Goal: Transaction & Acquisition: Book appointment/travel/reservation

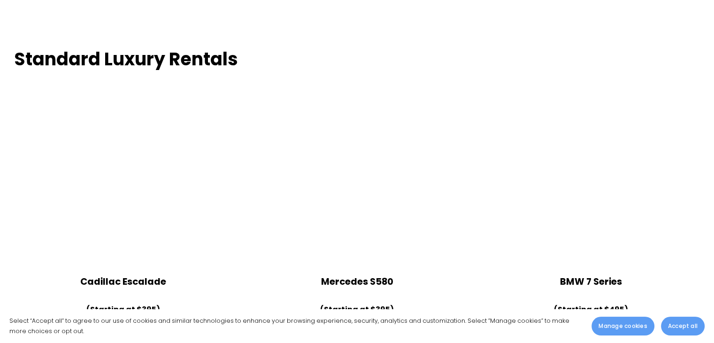
scroll to position [3897, 0]
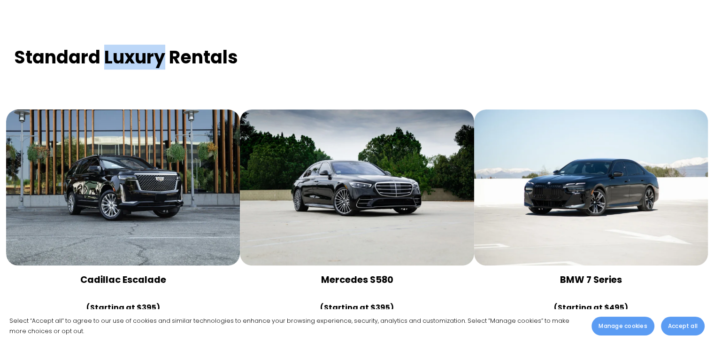
drag, startPoint x: 107, startPoint y: 32, endPoint x: 167, endPoint y: 29, distance: 60.2
click at [167, 45] on strong "Standard Luxury Rentals" at bounding box center [126, 57] width 224 height 25
copy strong "Luxury"
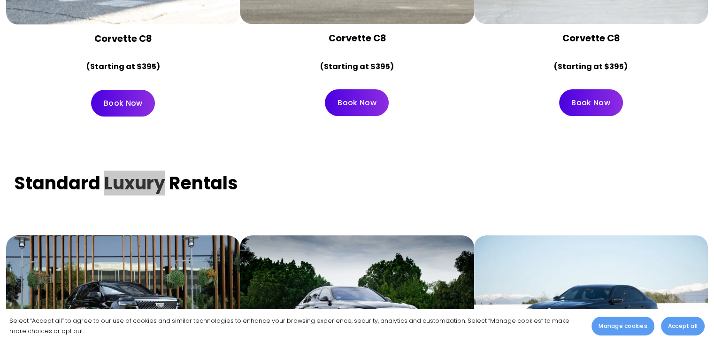
scroll to position [3756, 0]
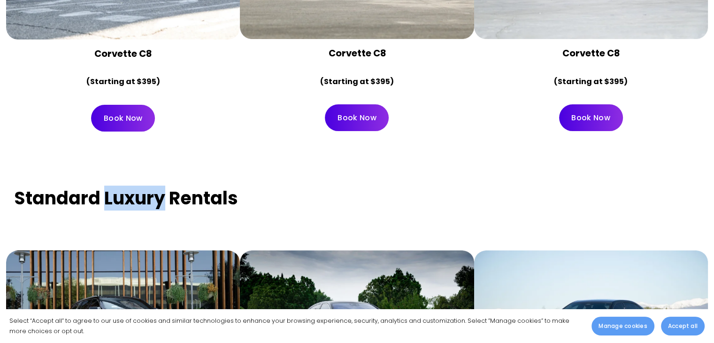
click at [162, 185] on strong "Standard Luxury Rentals" at bounding box center [126, 197] width 224 height 25
click at [188, 185] on strong "Standard Luxury Rentals" at bounding box center [126, 197] width 224 height 25
drag, startPoint x: 17, startPoint y: 171, endPoint x: 165, endPoint y: 180, distance: 148.2
click at [165, 185] on strong "Standard Luxury Rentals" at bounding box center [126, 197] width 224 height 25
copy strong "Standard Luxury"
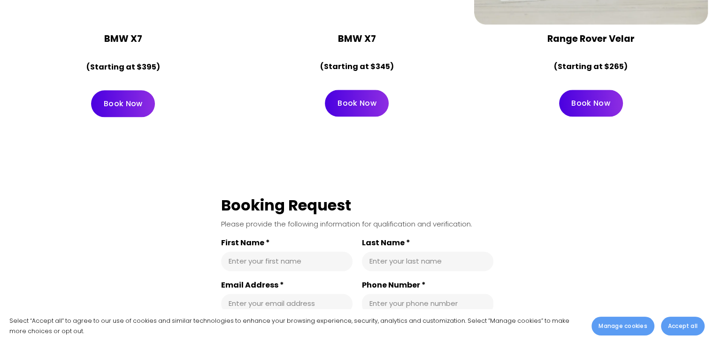
scroll to position [4883, 0]
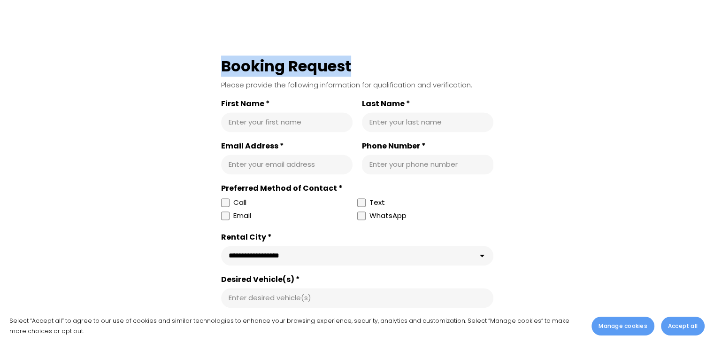
drag, startPoint x: 222, startPoint y: 40, endPoint x: 351, endPoint y: 36, distance: 129.2
click at [351, 56] on div "Booking Request" at bounding box center [357, 66] width 272 height 20
copy div "Booking Request"
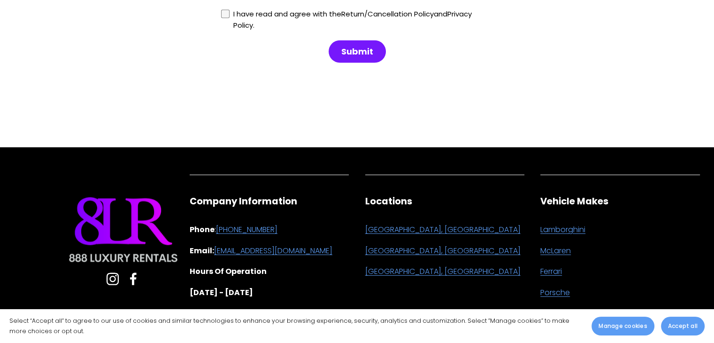
scroll to position [5838, 0]
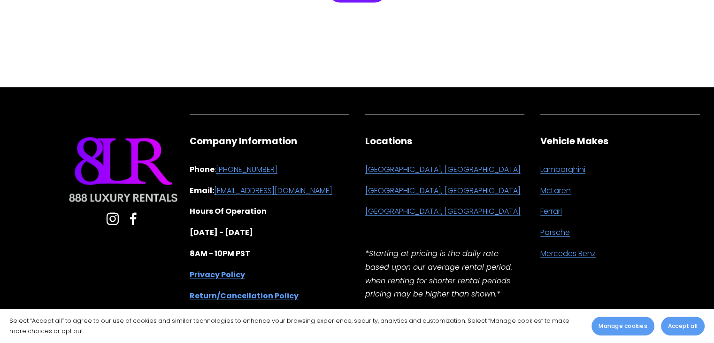
drag, startPoint x: 69, startPoint y: 170, endPoint x: 130, endPoint y: 173, distance: 61.1
click at [129, 173] on div at bounding box center [123, 169] width 117 height 69
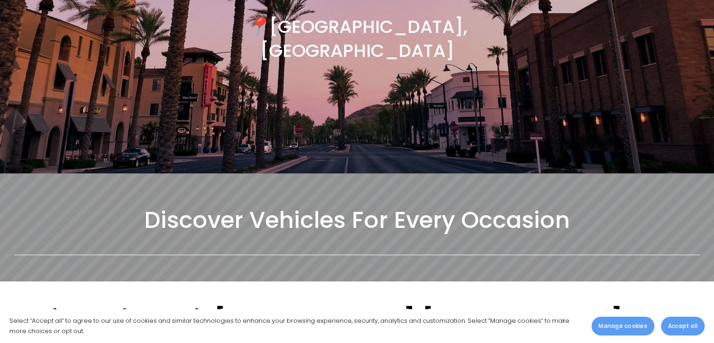
scroll to position [141, 0]
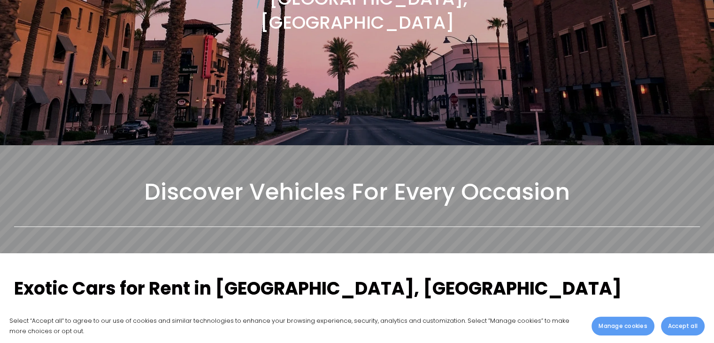
drag, startPoint x: 137, startPoint y: 166, endPoint x: 573, endPoint y: 169, distance: 436.2
click at [573, 177] on h2 "Discover Vehicles For Every Occasion" at bounding box center [357, 192] width 686 height 30
copy h2 "Discover Vehicles For Every Occasion"
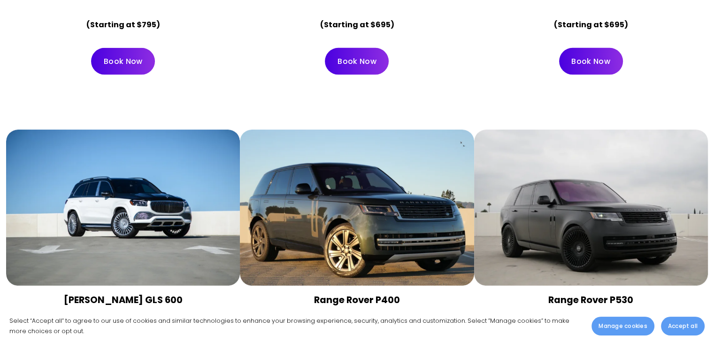
scroll to position [0, 0]
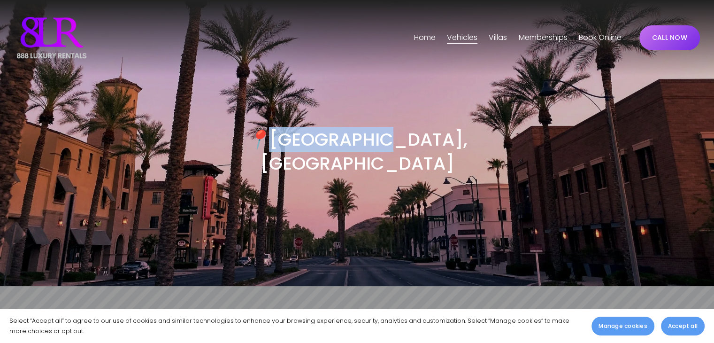
drag, startPoint x: 324, startPoint y: 142, endPoint x: 428, endPoint y: 139, distance: 104.3
click at [428, 139] on h3 "📍 [GEOGRAPHIC_DATA], [GEOGRAPHIC_DATA]" at bounding box center [356, 151] width 343 height 47
copy h3 "[GEOGRAPHIC_DATA], [GEOGRAPHIC_DATA]"
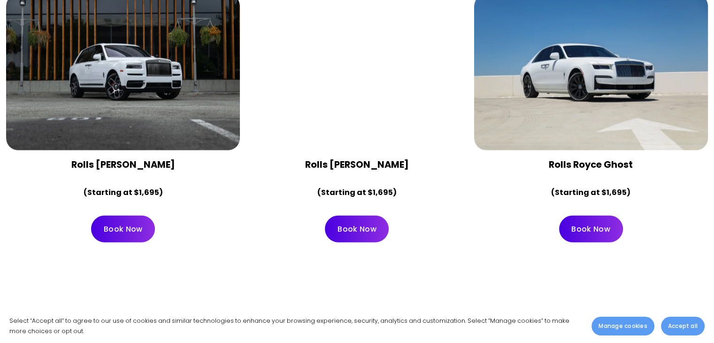
scroll to position [2254, 0]
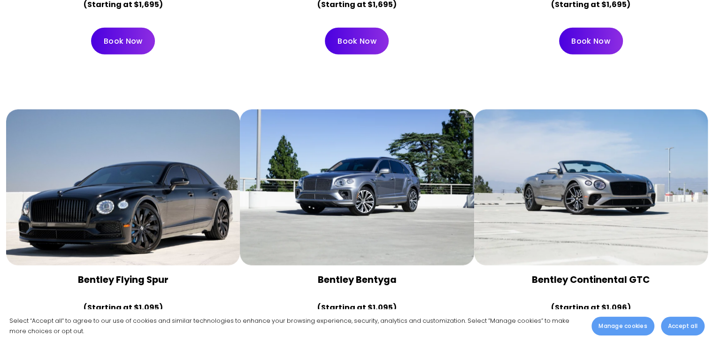
click at [507, 221] on div at bounding box center [591, 187] width 234 height 156
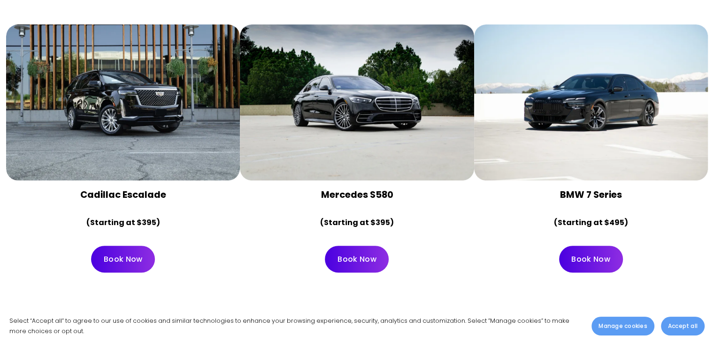
click at [577, 74] on div at bounding box center [591, 102] width 234 height 156
click at [584, 150] on div at bounding box center [591, 102] width 234 height 156
click at [564, 98] on div at bounding box center [591, 102] width 234 height 156
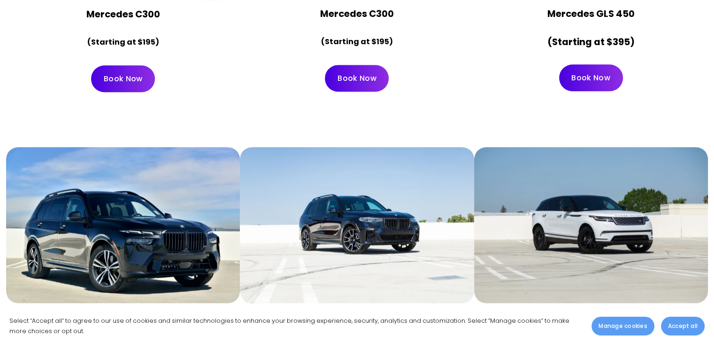
scroll to position [4546, 0]
